Goal: Book appointment/travel/reservation

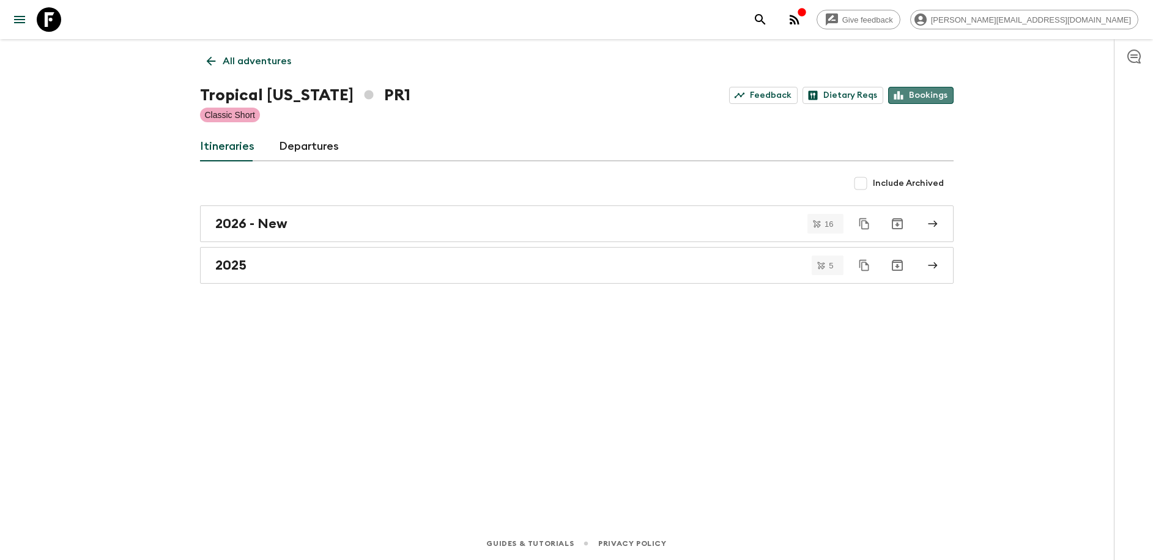
click at [940, 94] on link "Bookings" at bounding box center [920, 95] width 65 height 17
click at [269, 61] on p "All adventures" at bounding box center [257, 61] width 69 height 15
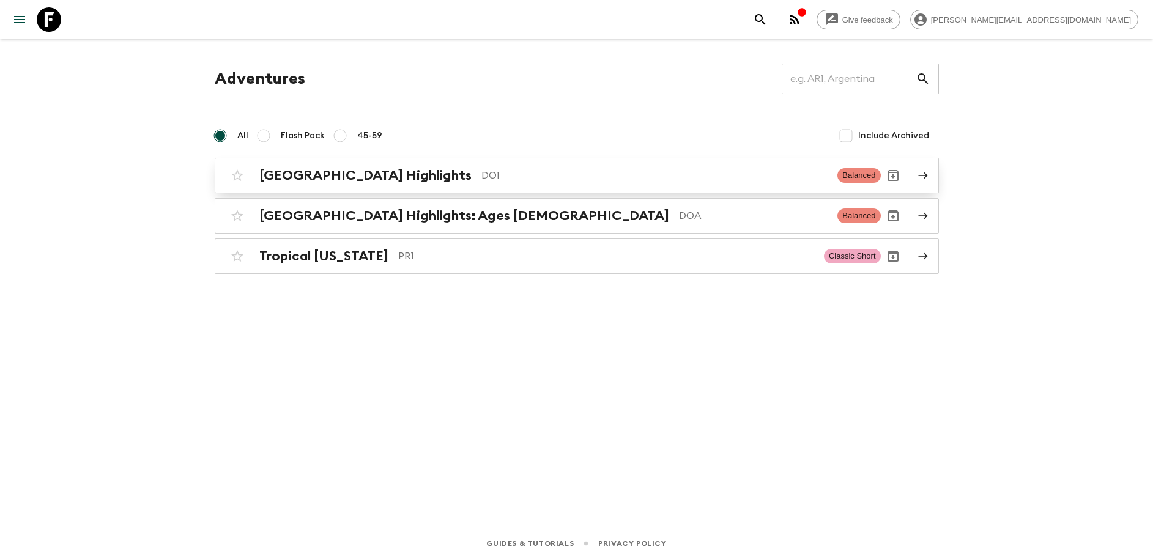
click at [473, 184] on div "[GEOGRAPHIC_DATA] Highlights DO1 Balanced" at bounding box center [553, 175] width 656 height 24
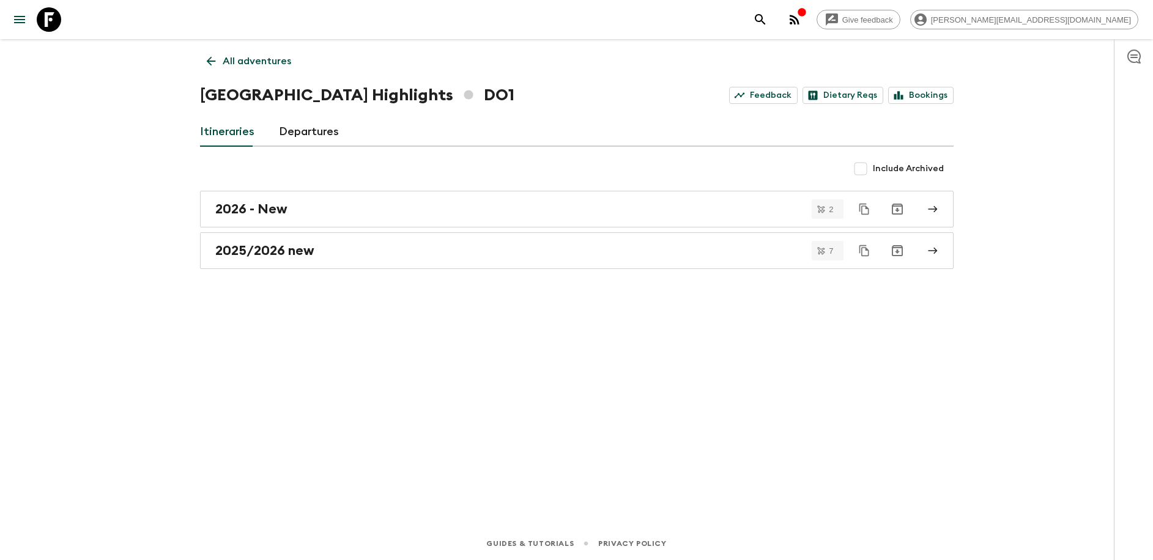
click at [912, 105] on div "[GEOGRAPHIC_DATA] Highlights DO1 Feedback Dietary Reqs Bookings" at bounding box center [577, 95] width 754 height 24
click at [919, 100] on link "Bookings" at bounding box center [920, 95] width 65 height 17
